Goal: Information Seeking & Learning: Learn about a topic

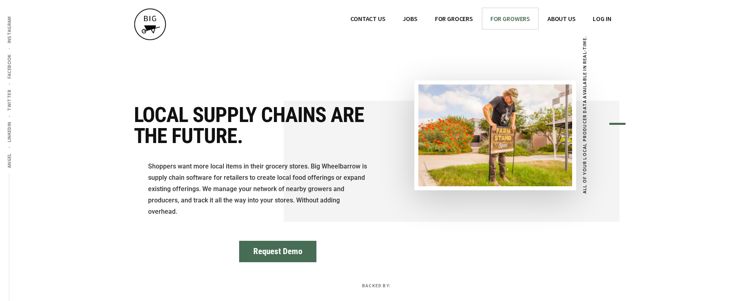
click at [510, 19] on span "FOR GROWERS" at bounding box center [510, 19] width 40 height 8
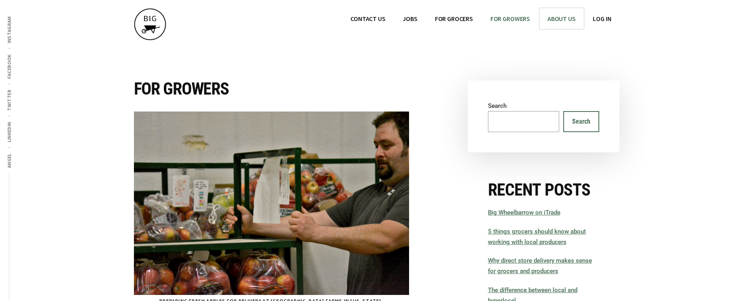
click at [560, 20] on span "ABOUT US" at bounding box center [561, 19] width 28 height 8
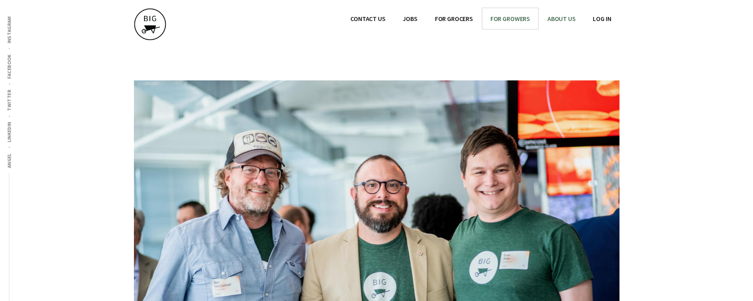
click at [500, 20] on span "FOR GROWERS" at bounding box center [510, 19] width 40 height 8
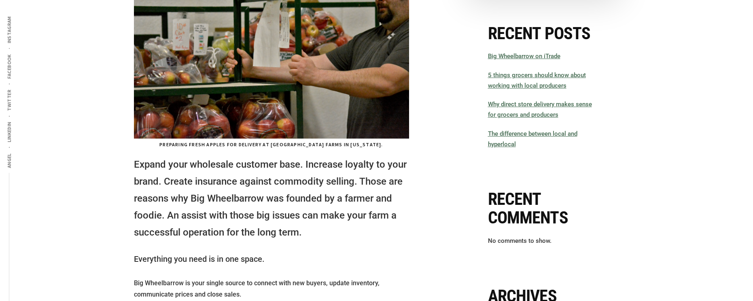
scroll to position [157, 0]
click at [539, 87] on link "5 things grocers should know about working with local producers" at bounding box center [537, 80] width 98 height 18
